Goal: Information Seeking & Learning: Learn about a topic

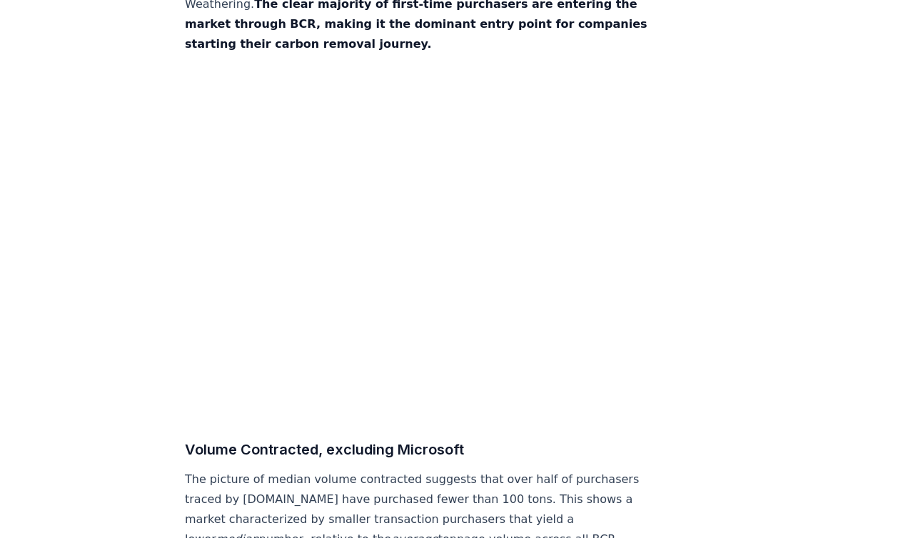
scroll to position [7316, 0]
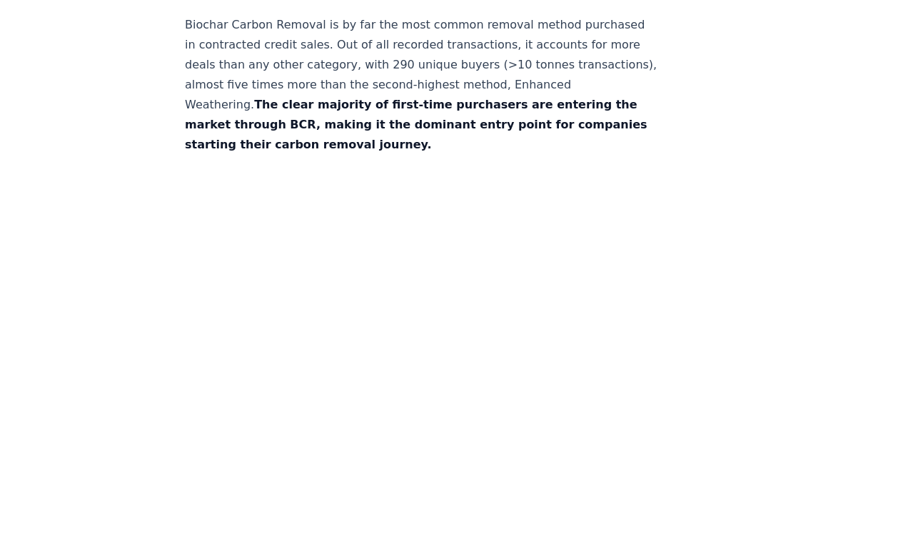
drag, startPoint x: 313, startPoint y: 317, endPoint x: 420, endPoint y: 335, distance: 108.6
drag, startPoint x: 420, startPoint y: 295, endPoint x: 426, endPoint y: 356, distance: 61.6
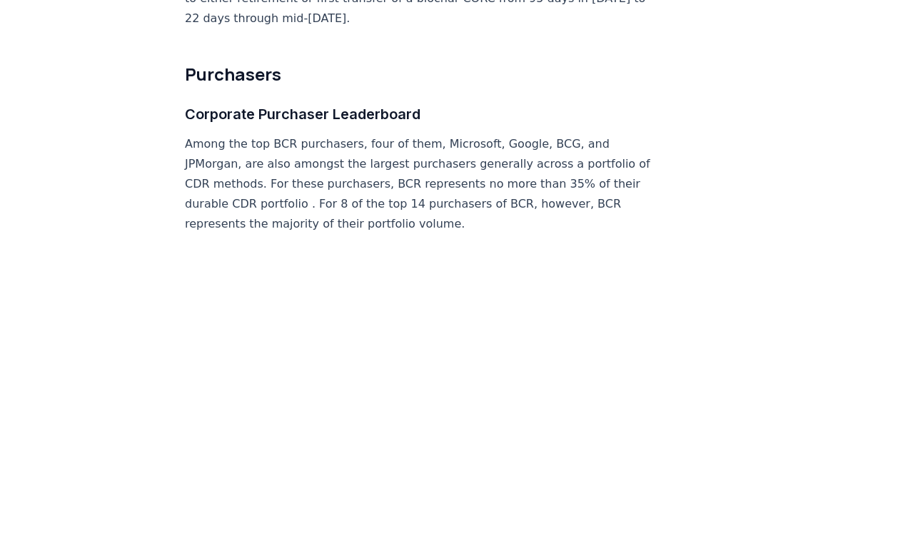
scroll to position [5901, 0]
